Goal: Contribute content

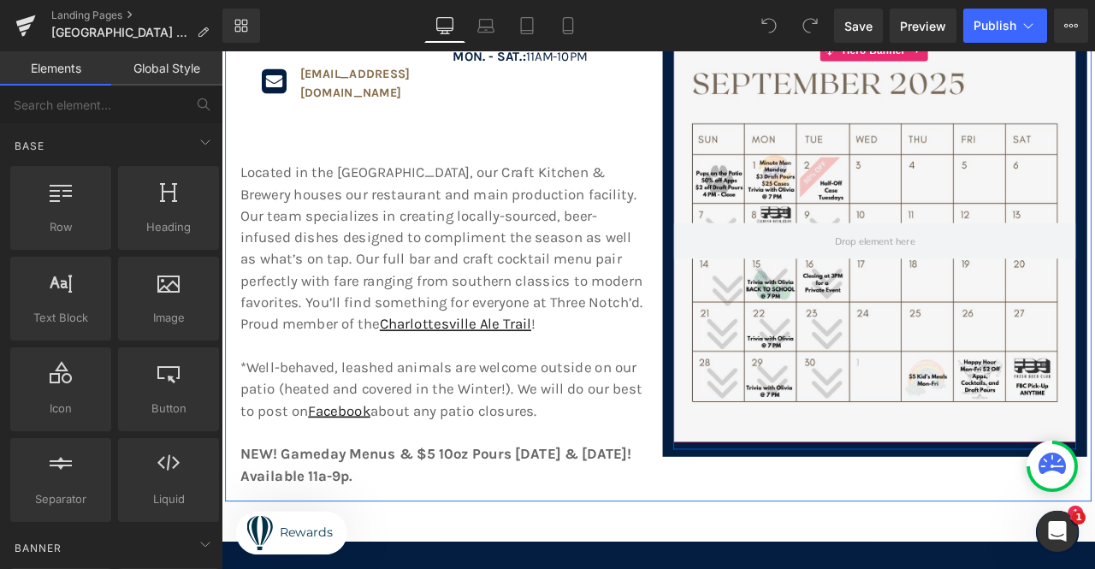
scroll to position [599, 0]
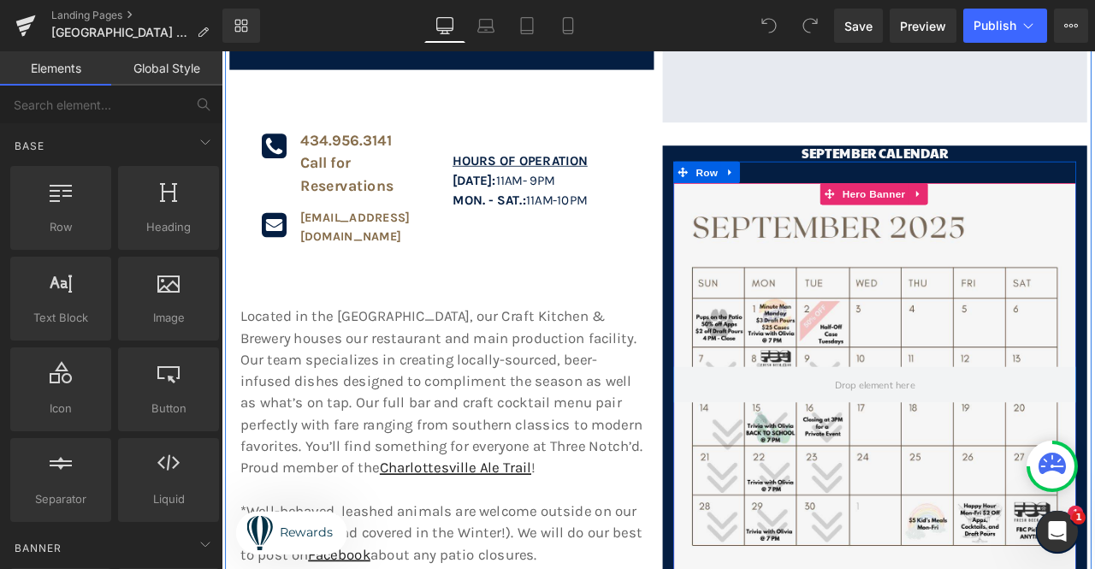
click at [1094, 236] on div at bounding box center [995, 446] width 477 height 477
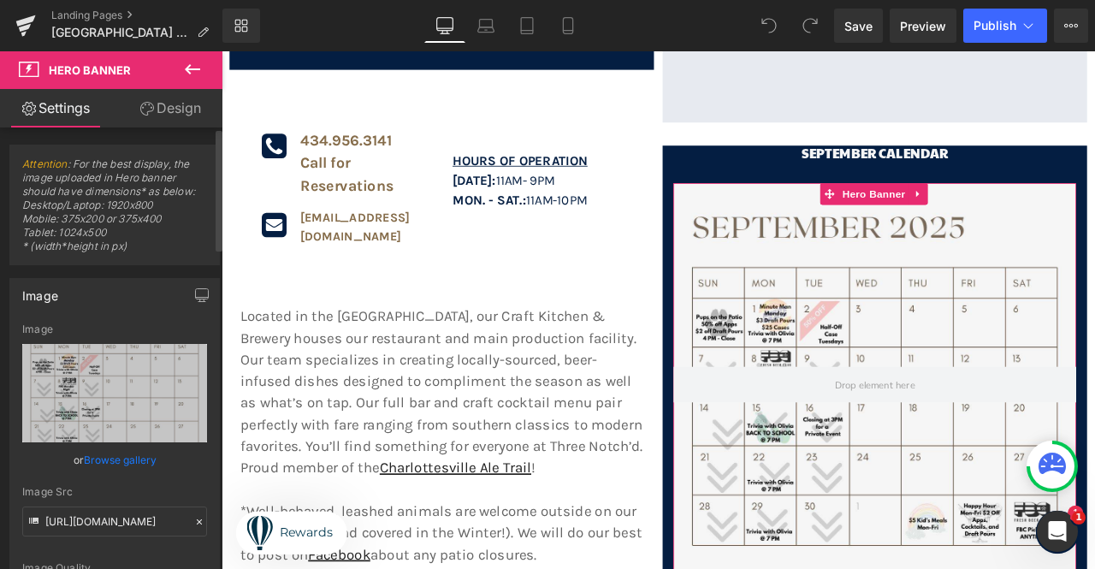
click at [135, 463] on link "Browse gallery" at bounding box center [120, 460] width 73 height 30
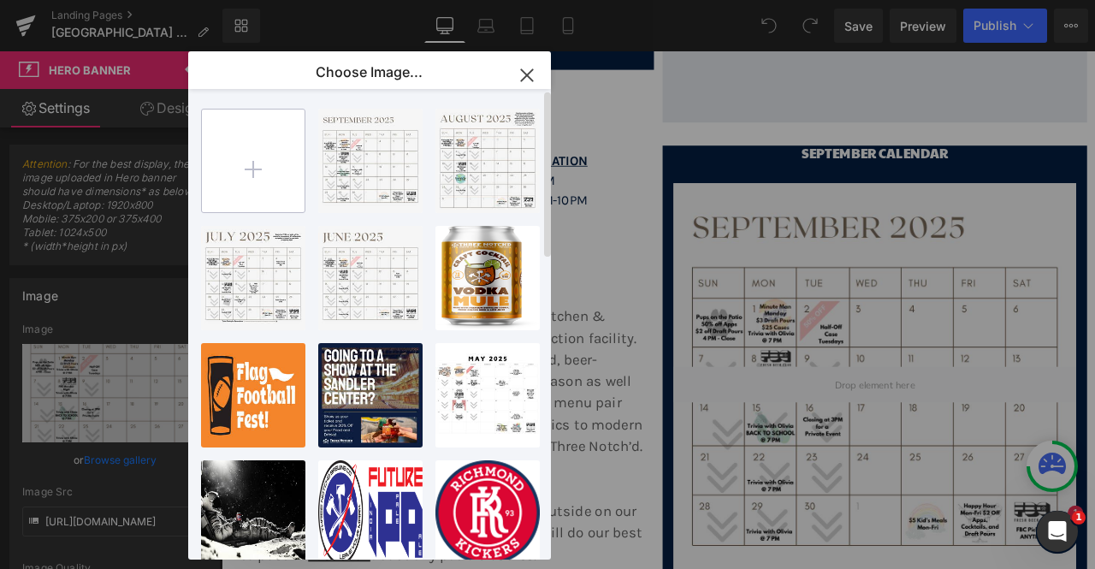
click at [267, 186] on input "file" at bounding box center [253, 160] width 103 height 103
type input "C:\fakepath\IMG_6667.png"
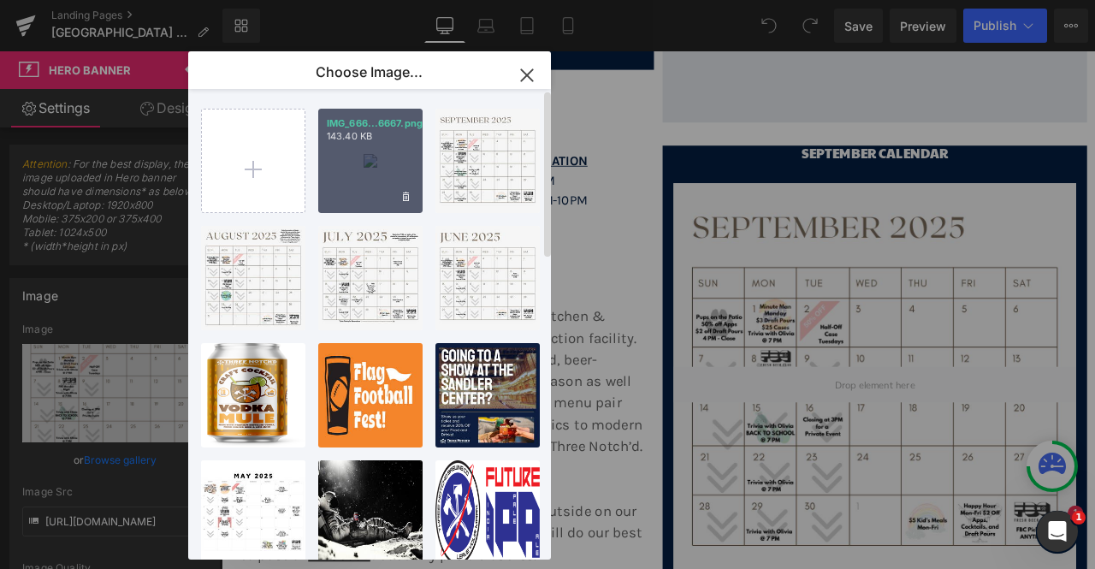
click at [368, 170] on div "IMG_666...6667.png 143.40 KB" at bounding box center [370, 161] width 104 height 104
type input "[URL][DOMAIN_NAME]"
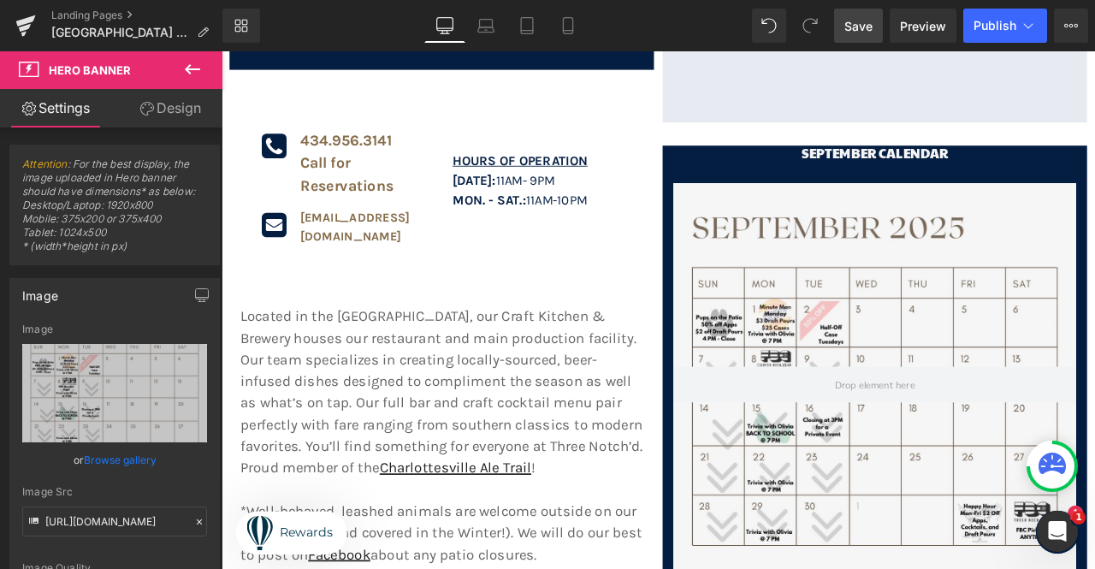
click at [860, 38] on link "Save" at bounding box center [858, 26] width 49 height 34
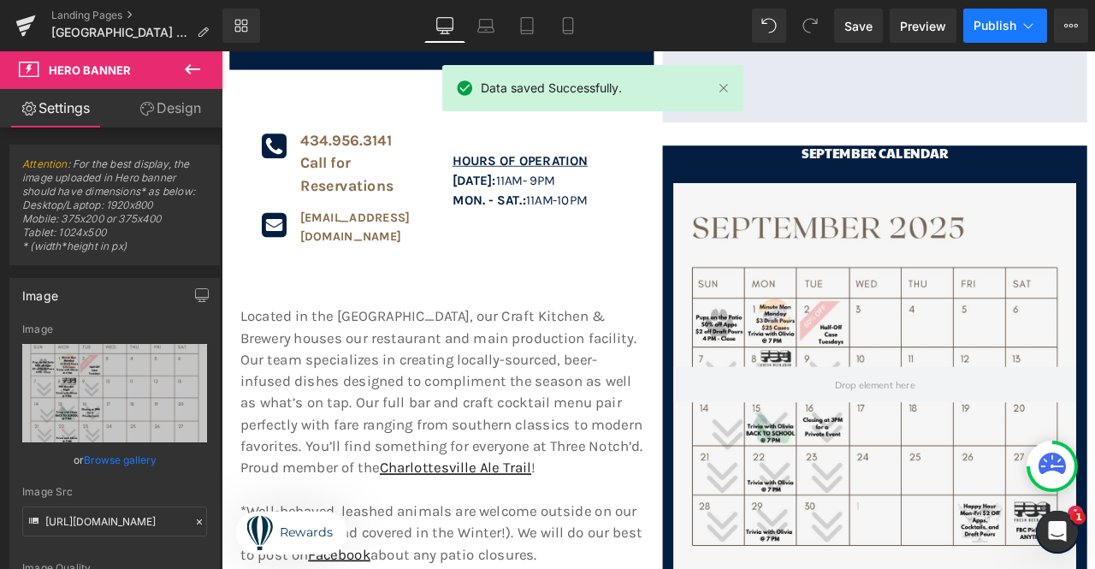
click at [996, 27] on span "Publish" at bounding box center [994, 26] width 43 height 14
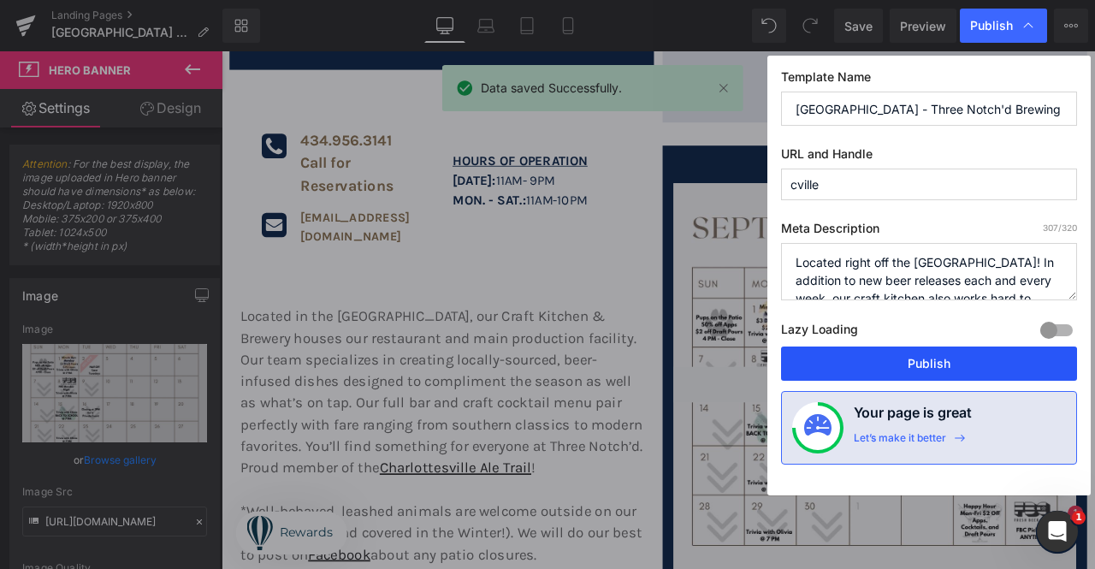
click at [882, 367] on button "Publish" at bounding box center [929, 363] width 296 height 34
